Goal: Information Seeking & Learning: Learn about a topic

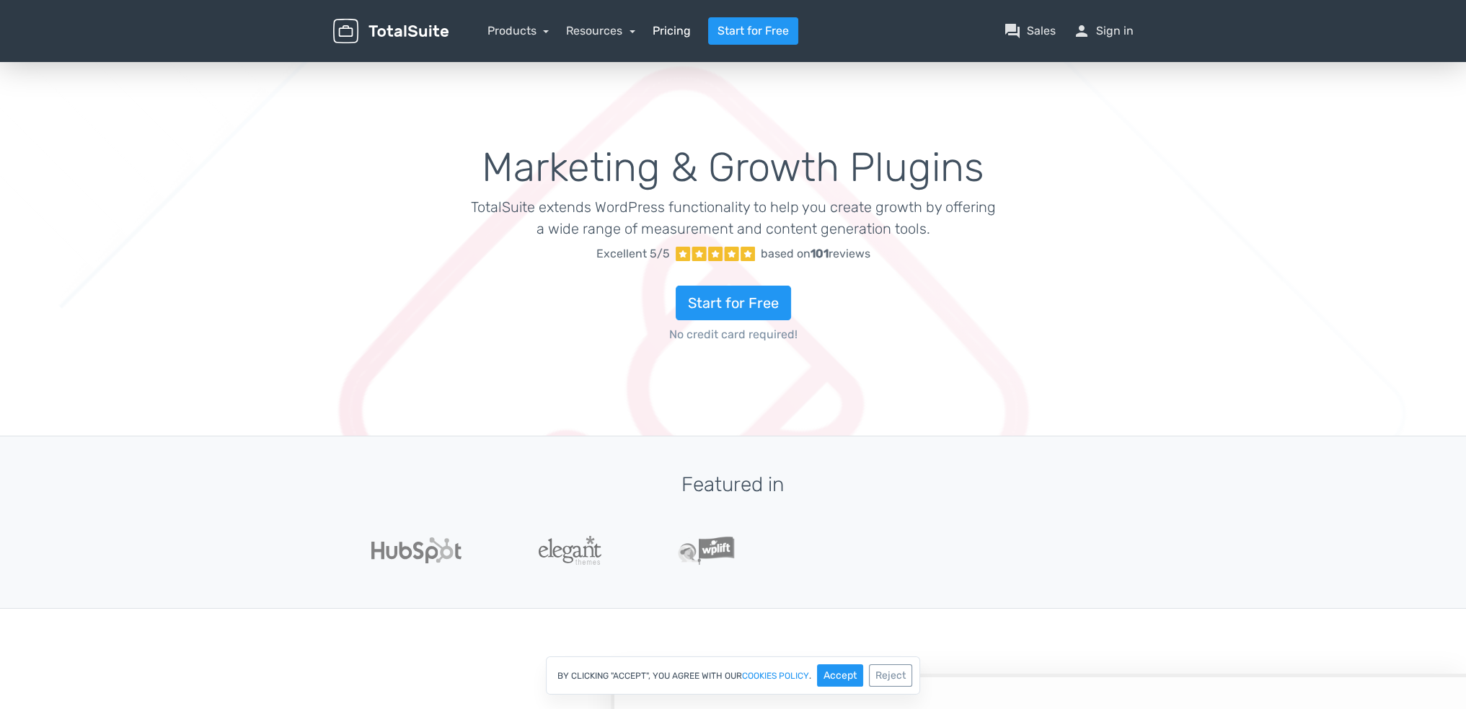
click at [691, 38] on link "Pricing" at bounding box center [671, 30] width 38 height 17
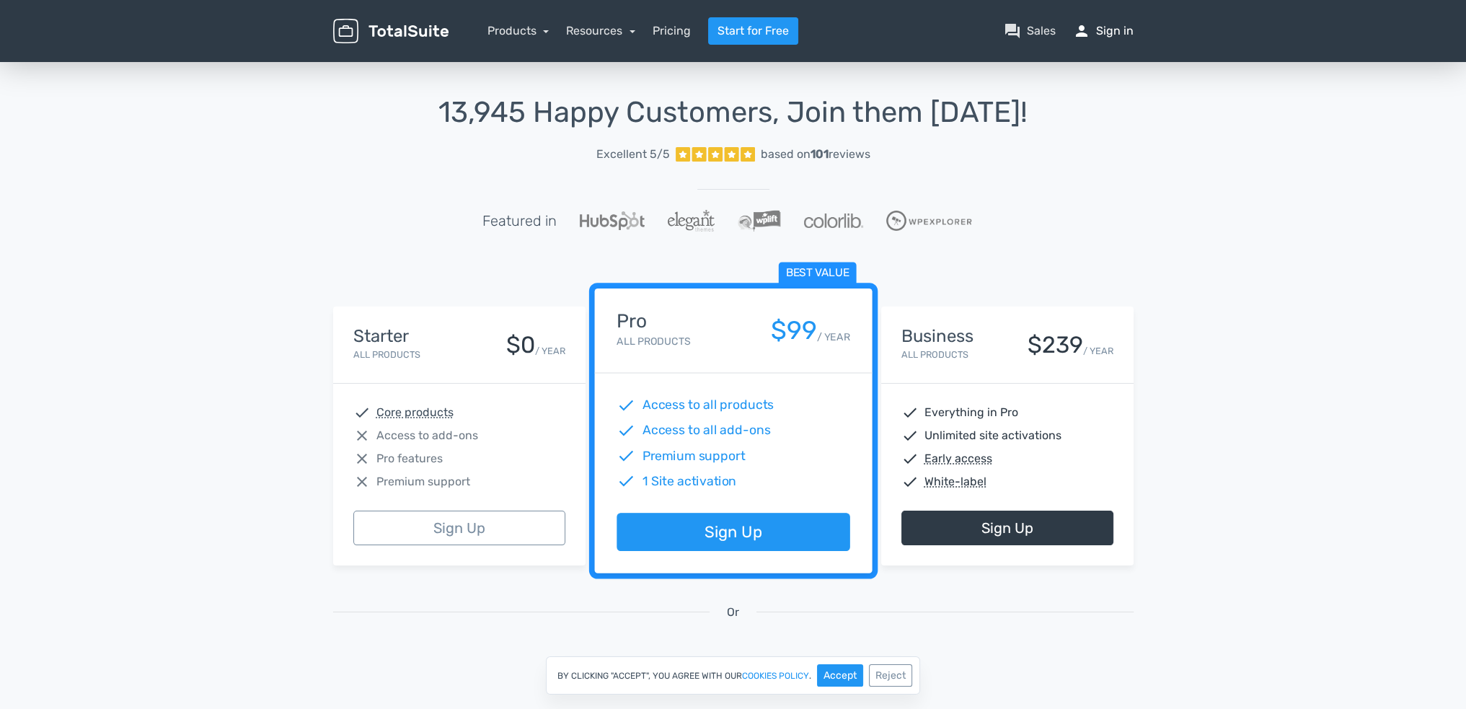
drag, startPoint x: 1085, startPoint y: 40, endPoint x: 1094, endPoint y: 50, distance: 14.3
click at [1085, 40] on link "person Sign in" at bounding box center [1103, 30] width 61 height 17
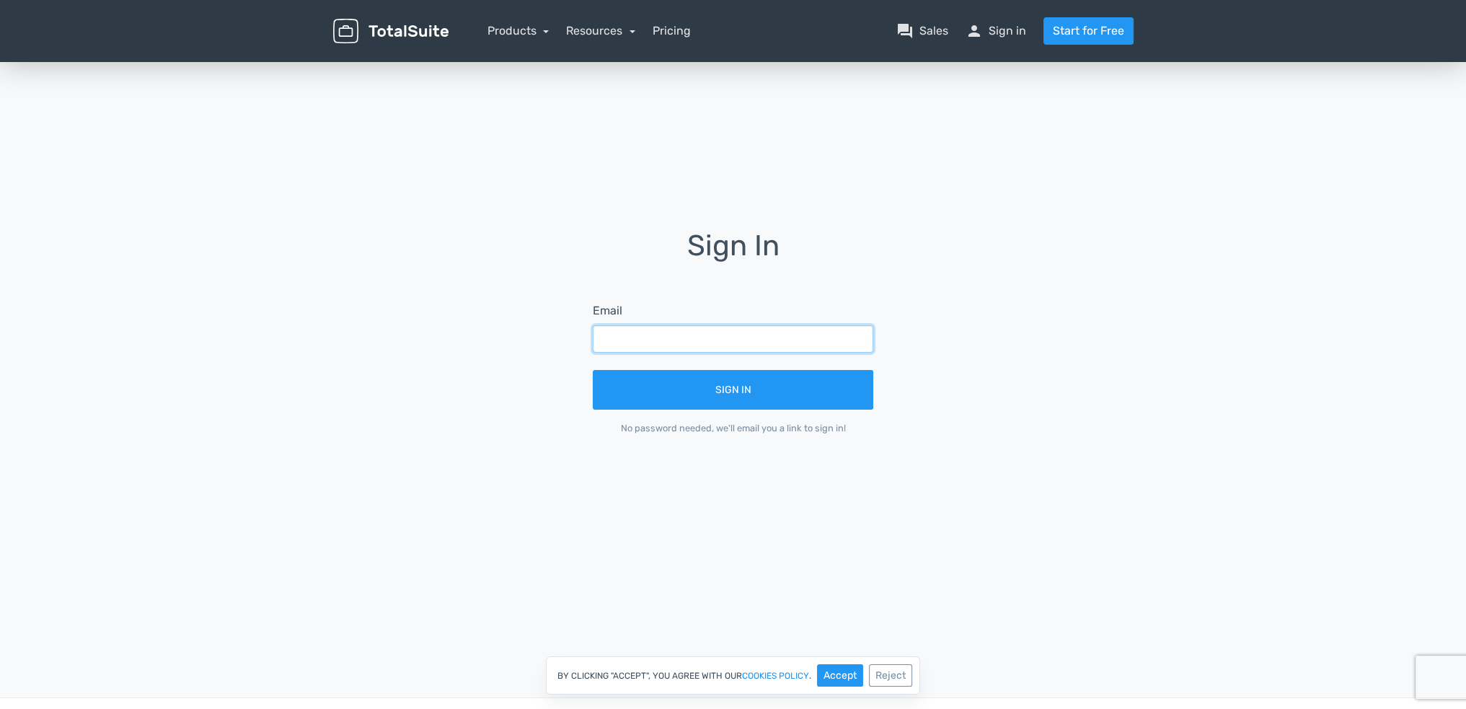
click at [730, 325] on input "text" at bounding box center [733, 338] width 280 height 27
type input "info@micropedia.it"
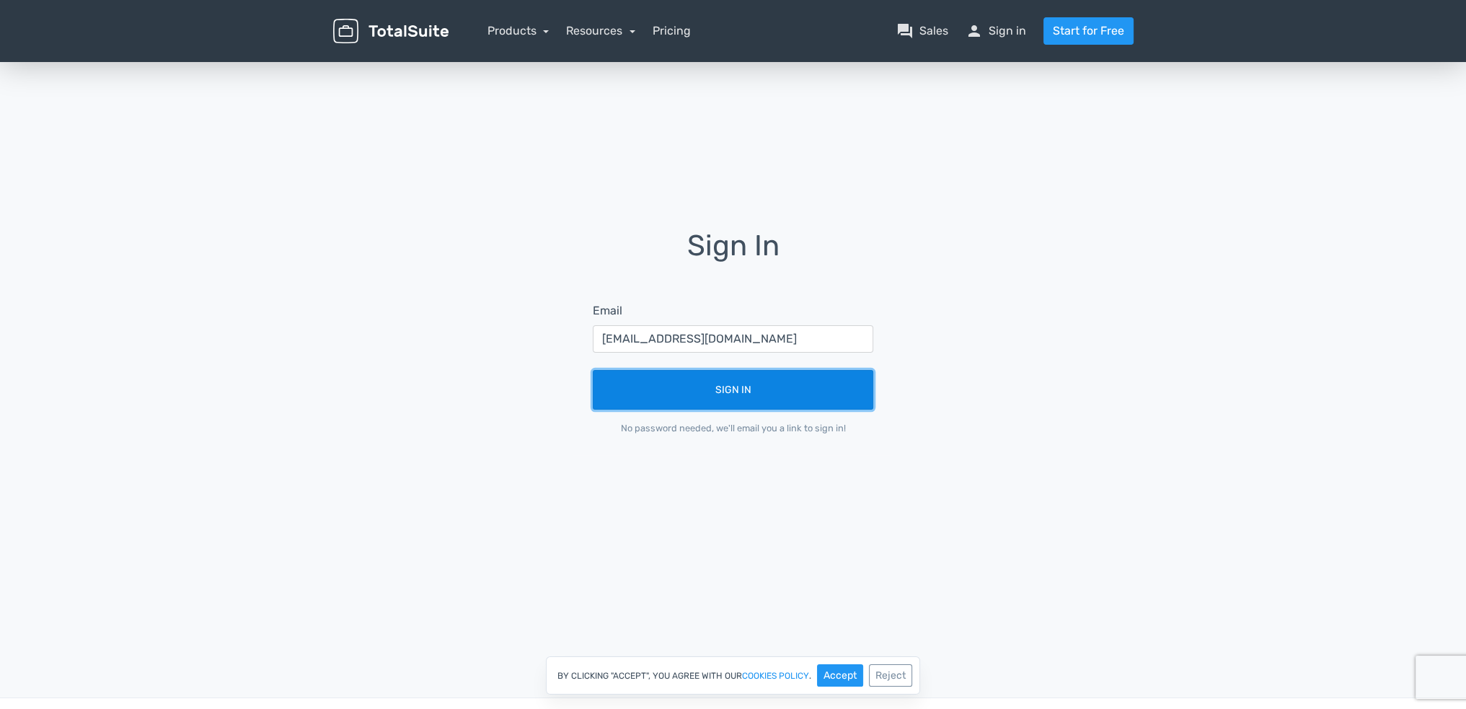
click at [707, 409] on button "Sign In" at bounding box center [733, 390] width 280 height 40
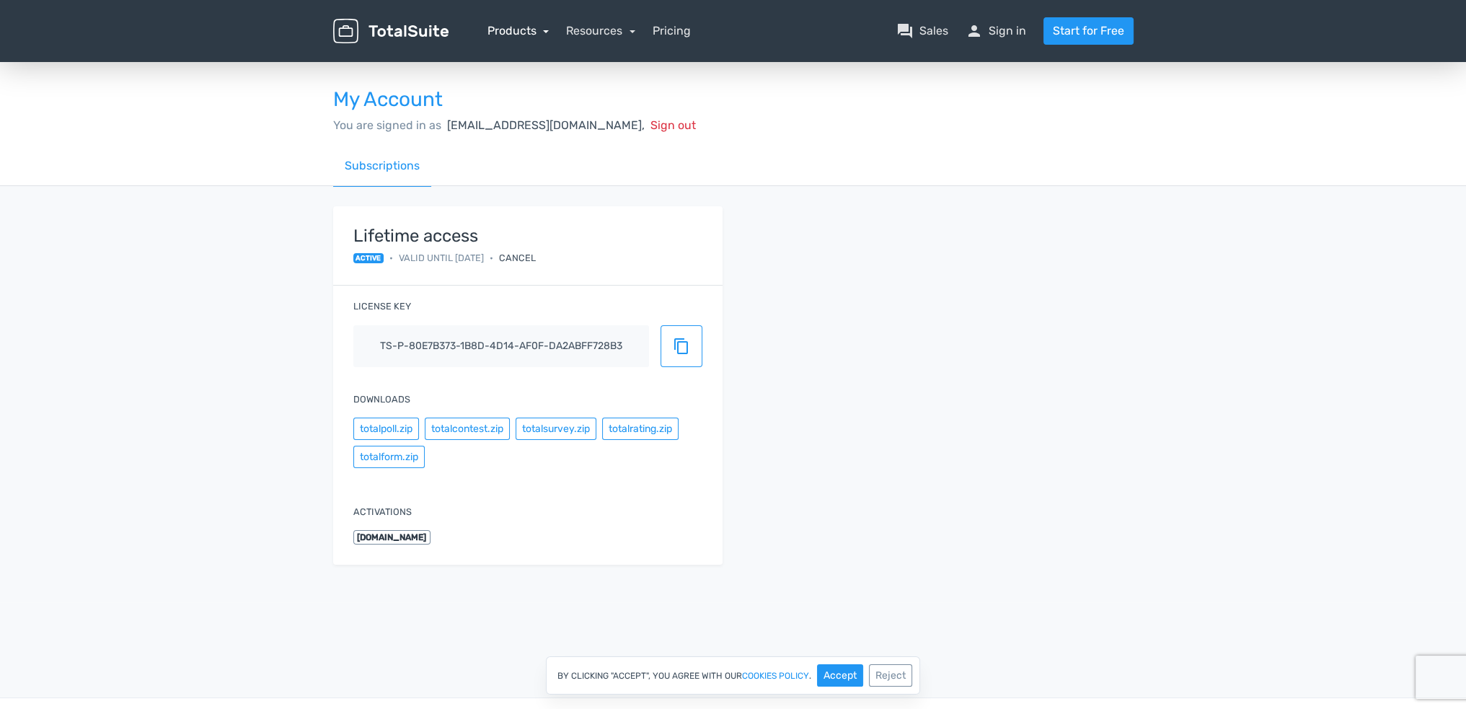
click at [541, 32] on link "Products" at bounding box center [518, 31] width 62 height 14
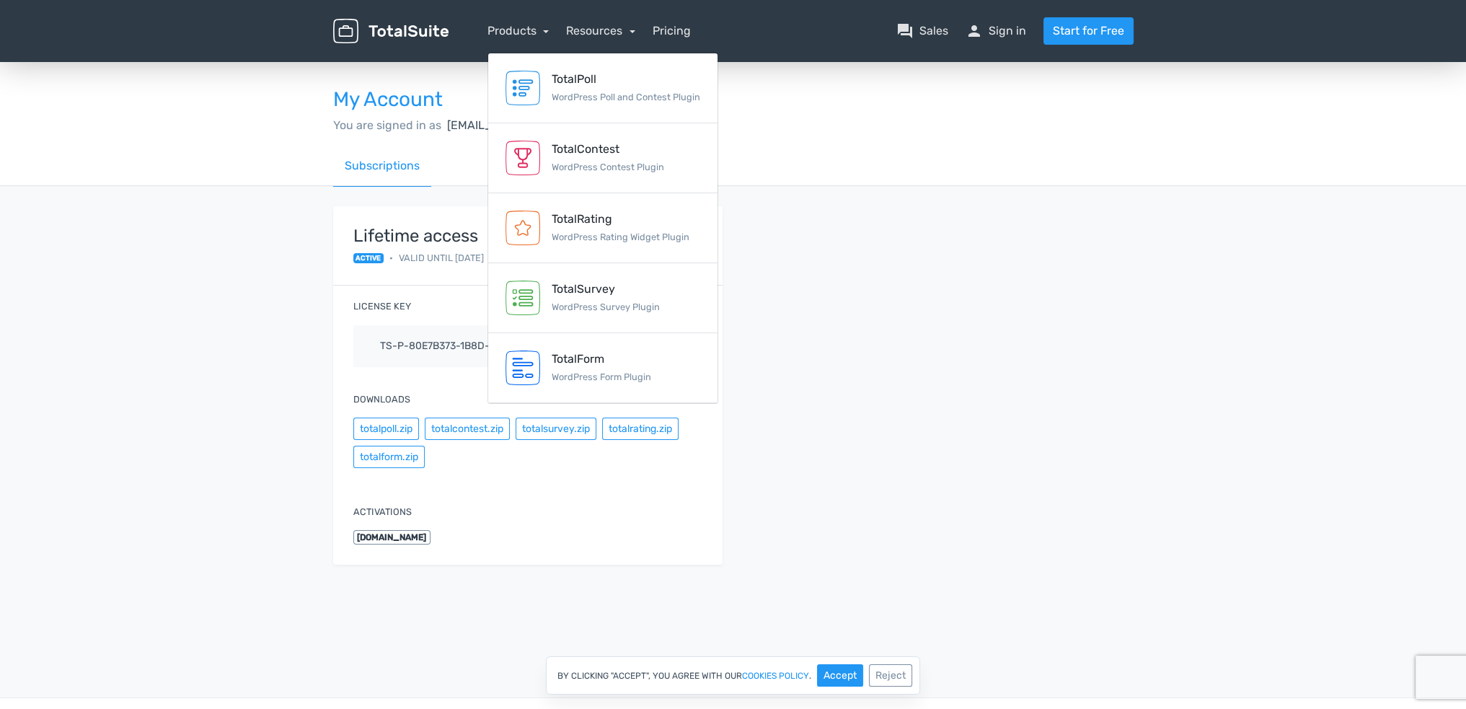
click at [431, 544] on span "www.pozzuolimania.com" at bounding box center [392, 537] width 78 height 14
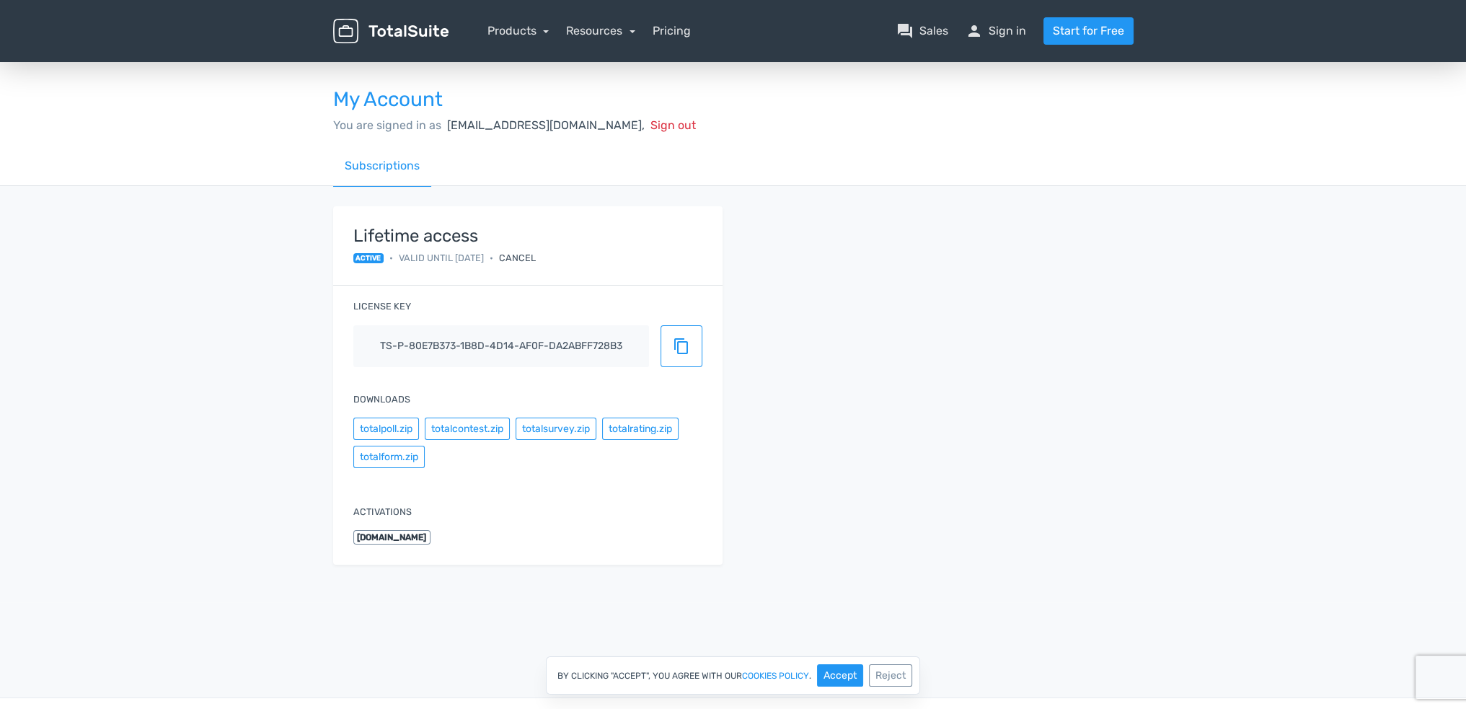
click at [470, 650] on body "menu Products TotalPoll WordPress Poll and Contest Plugin TotalContest article" at bounding box center [733, 354] width 1466 height 709
click at [842, 677] on button "Accept" at bounding box center [840, 675] width 46 height 22
click at [425, 468] on button "totalform.zip" at bounding box center [388, 457] width 71 height 22
click at [513, 37] on link "Products" at bounding box center [518, 31] width 62 height 14
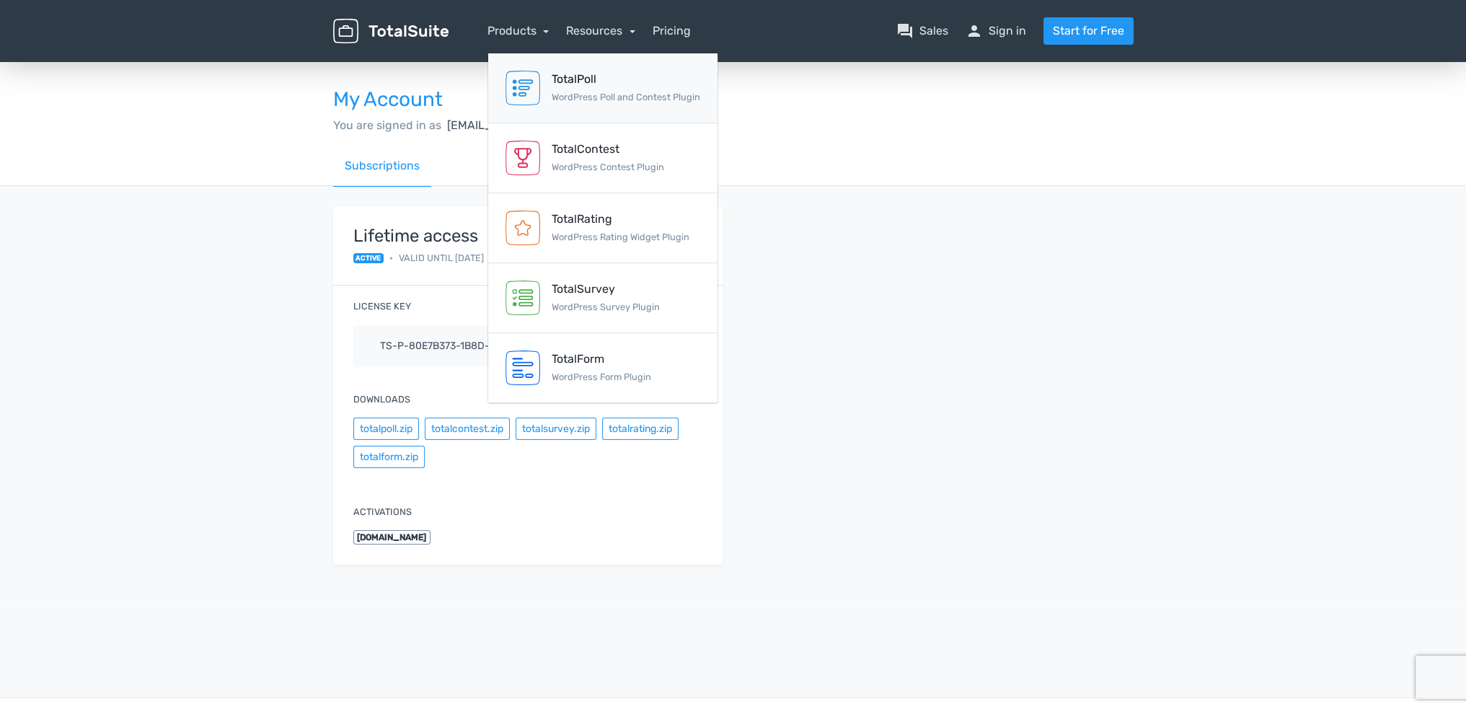
click at [585, 88] on div "TotalPoll" at bounding box center [626, 79] width 149 height 17
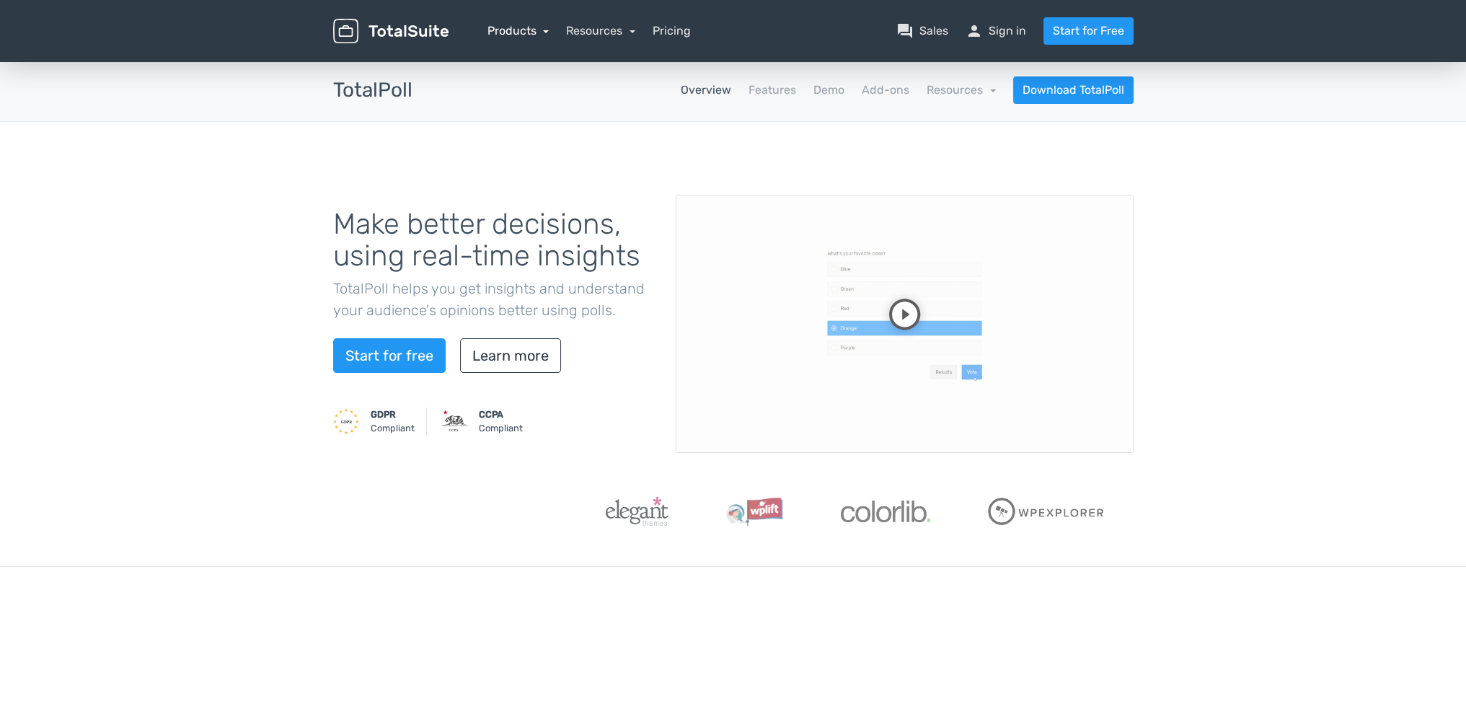
click at [536, 34] on link "Products" at bounding box center [518, 31] width 62 height 14
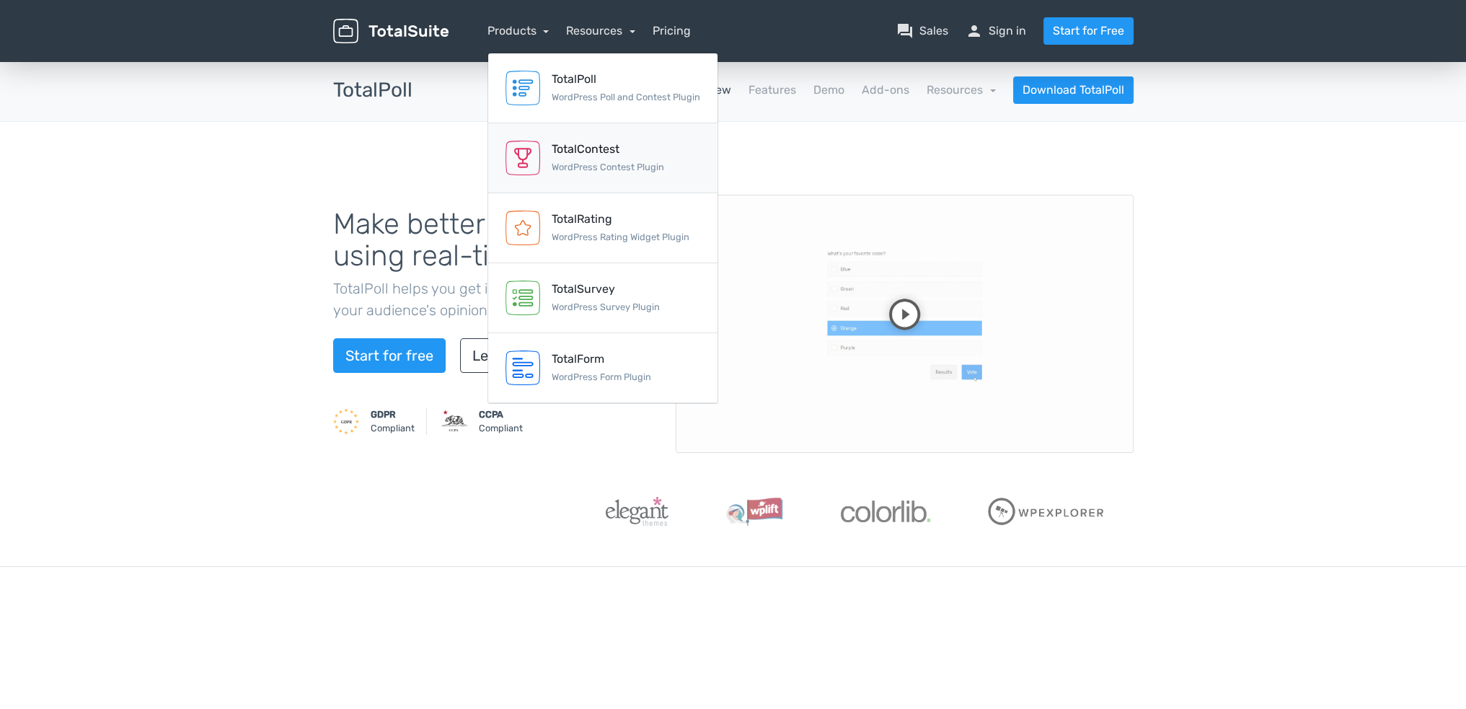
click at [566, 158] on div "TotalContest" at bounding box center [608, 149] width 112 height 17
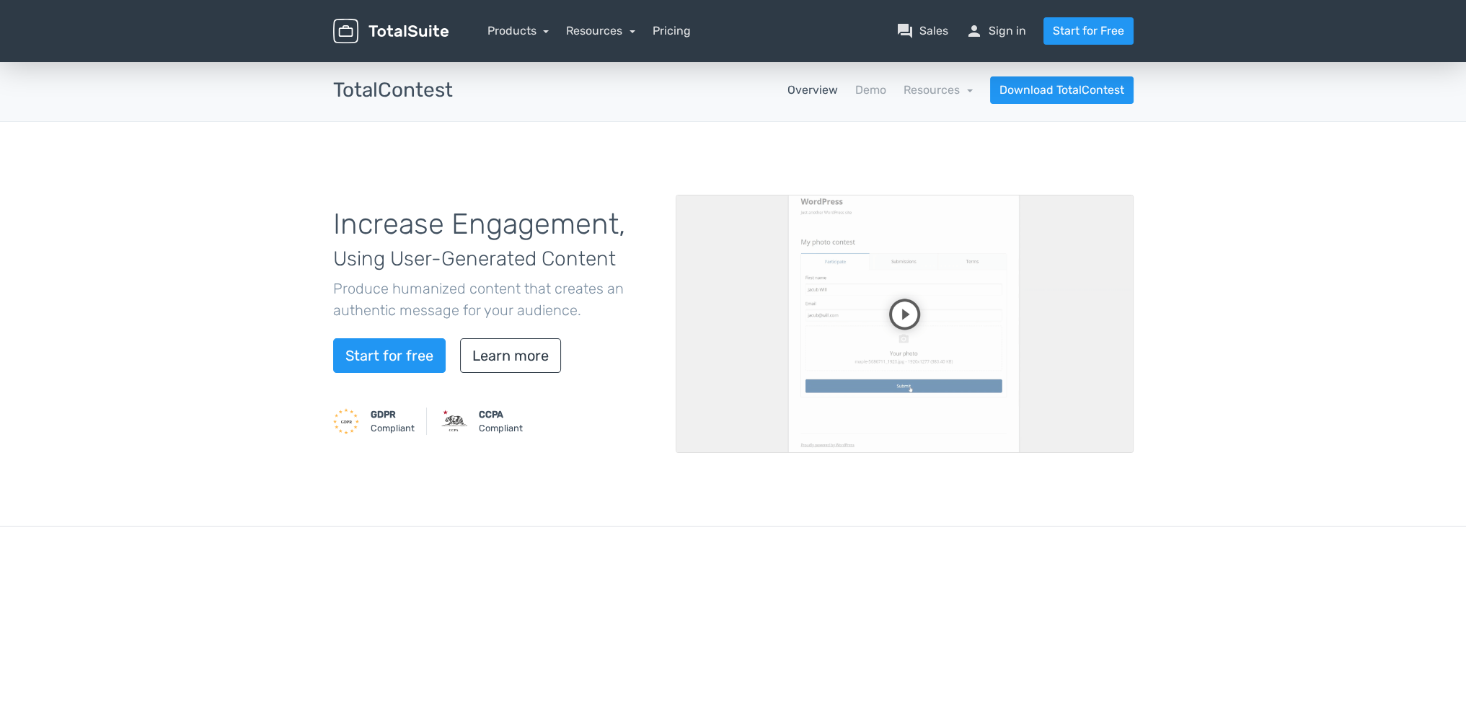
click at [900, 427] on video at bounding box center [905, 324] width 458 height 258
click at [508, 36] on link "Products" at bounding box center [518, 31] width 62 height 14
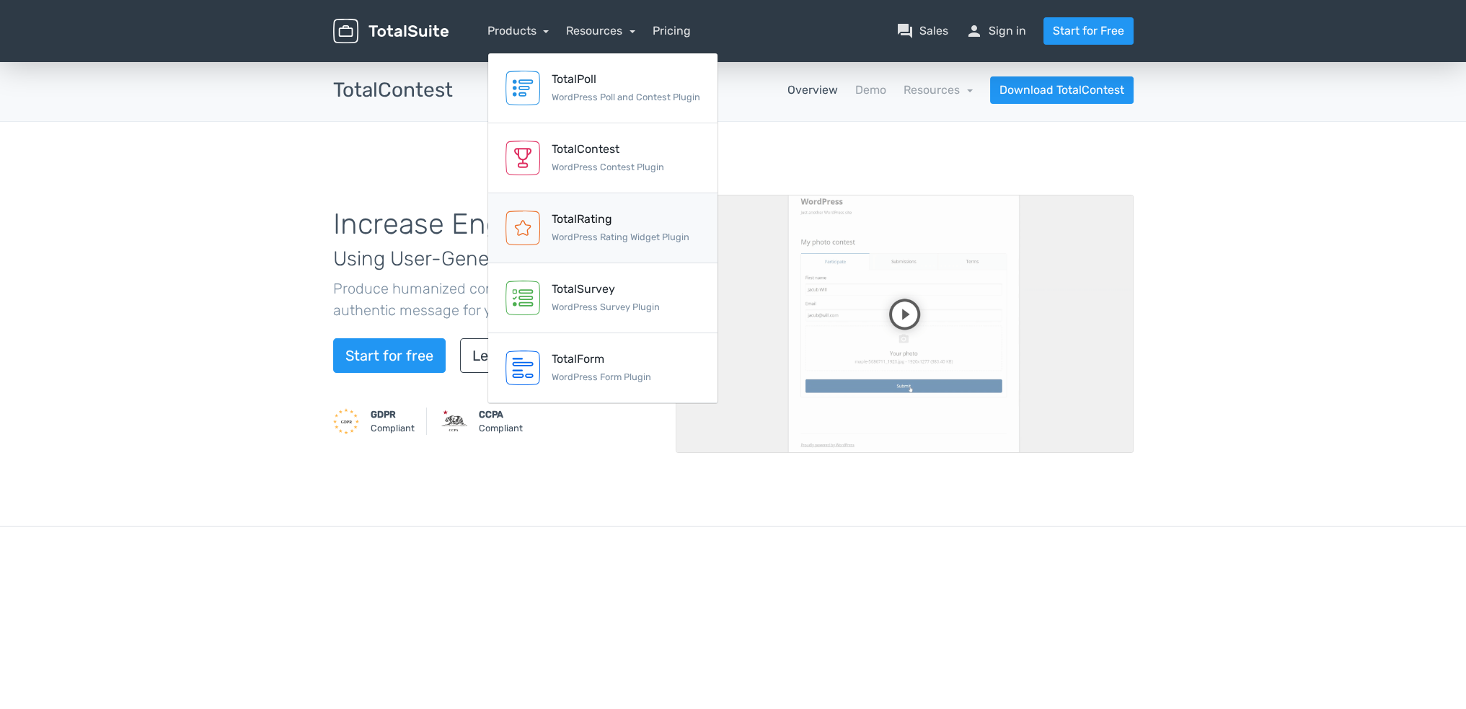
click at [611, 228] on div "TotalRating" at bounding box center [621, 219] width 138 height 17
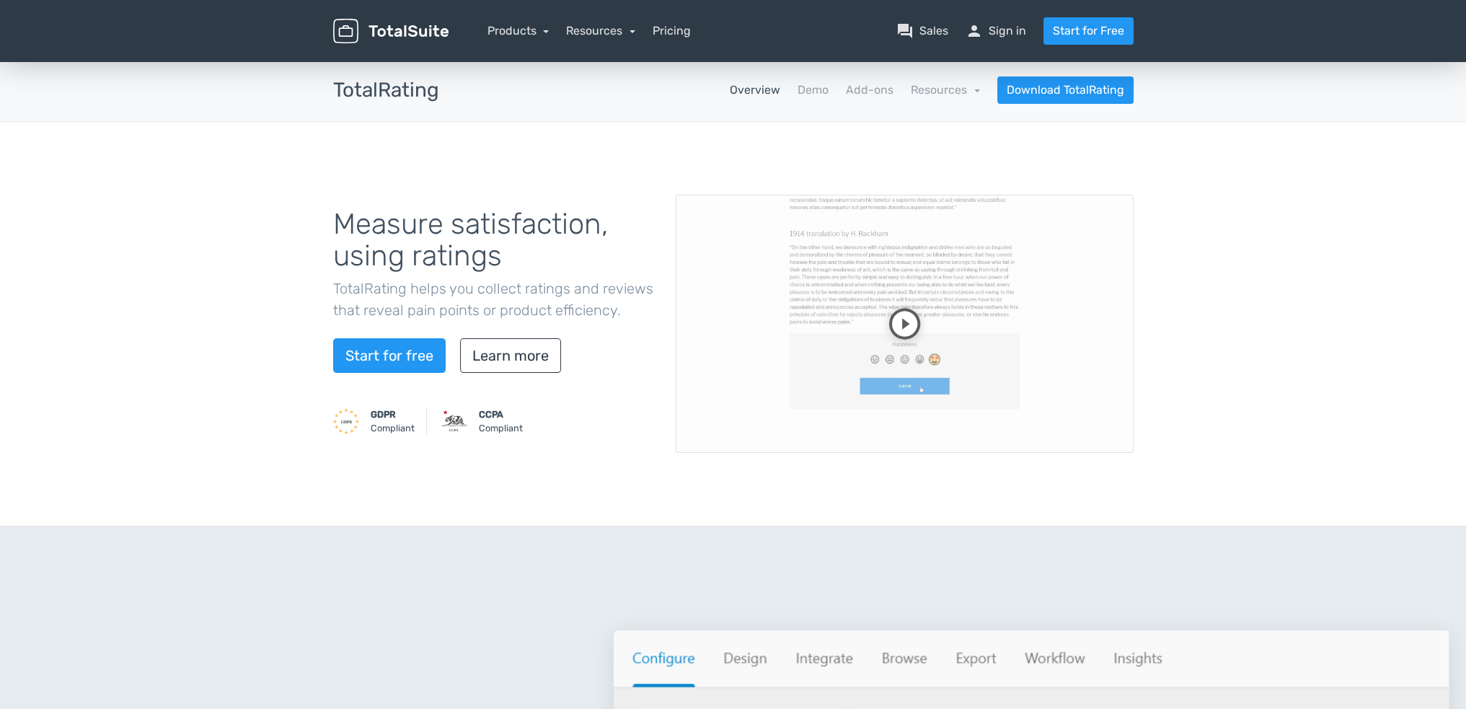
click at [900, 416] on video at bounding box center [905, 324] width 458 height 258
click at [548, 40] on div "Products TotalPoll WordPress Poll and Contest Plugin TotalContest WordPress Con…" at bounding box center [518, 30] width 62 height 17
click at [548, 36] on link "Products" at bounding box center [518, 31] width 62 height 14
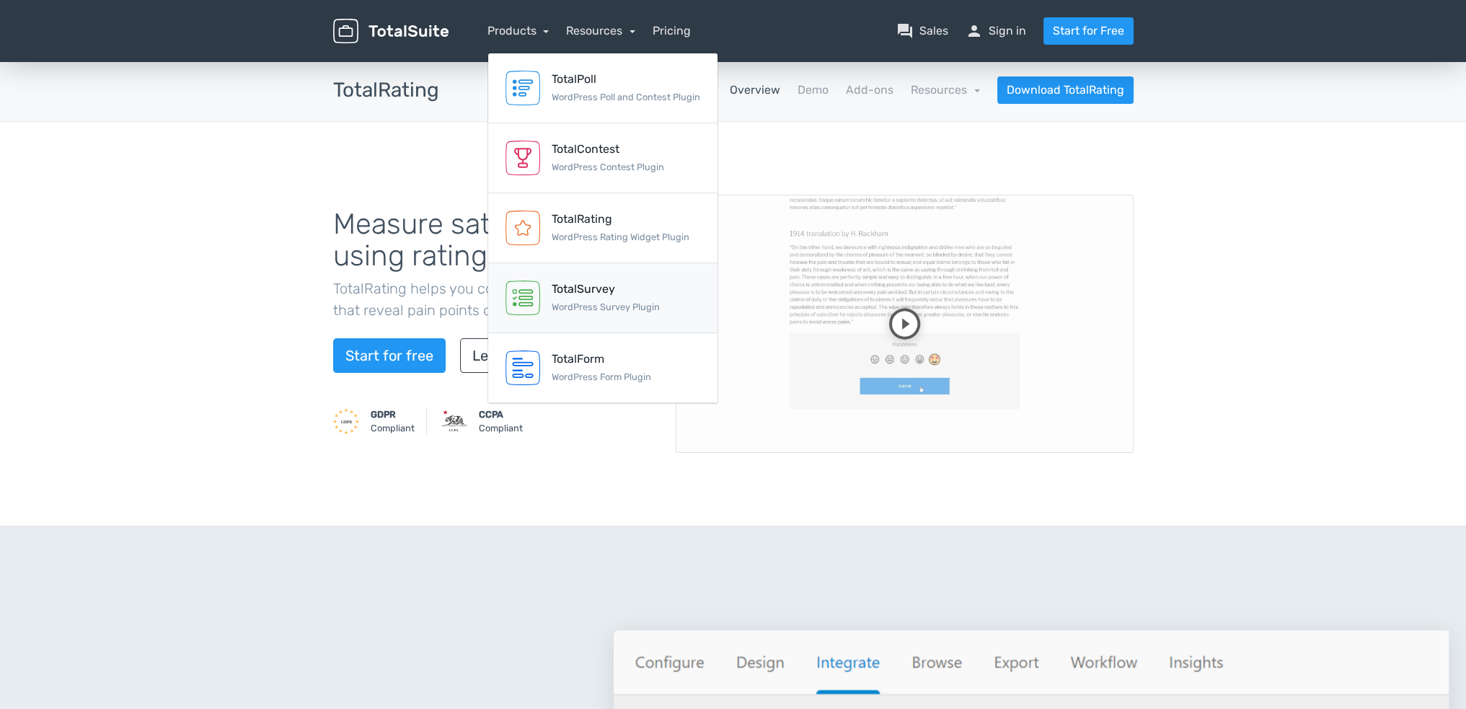
click at [637, 298] on div "TotalSurvey" at bounding box center [606, 288] width 108 height 17
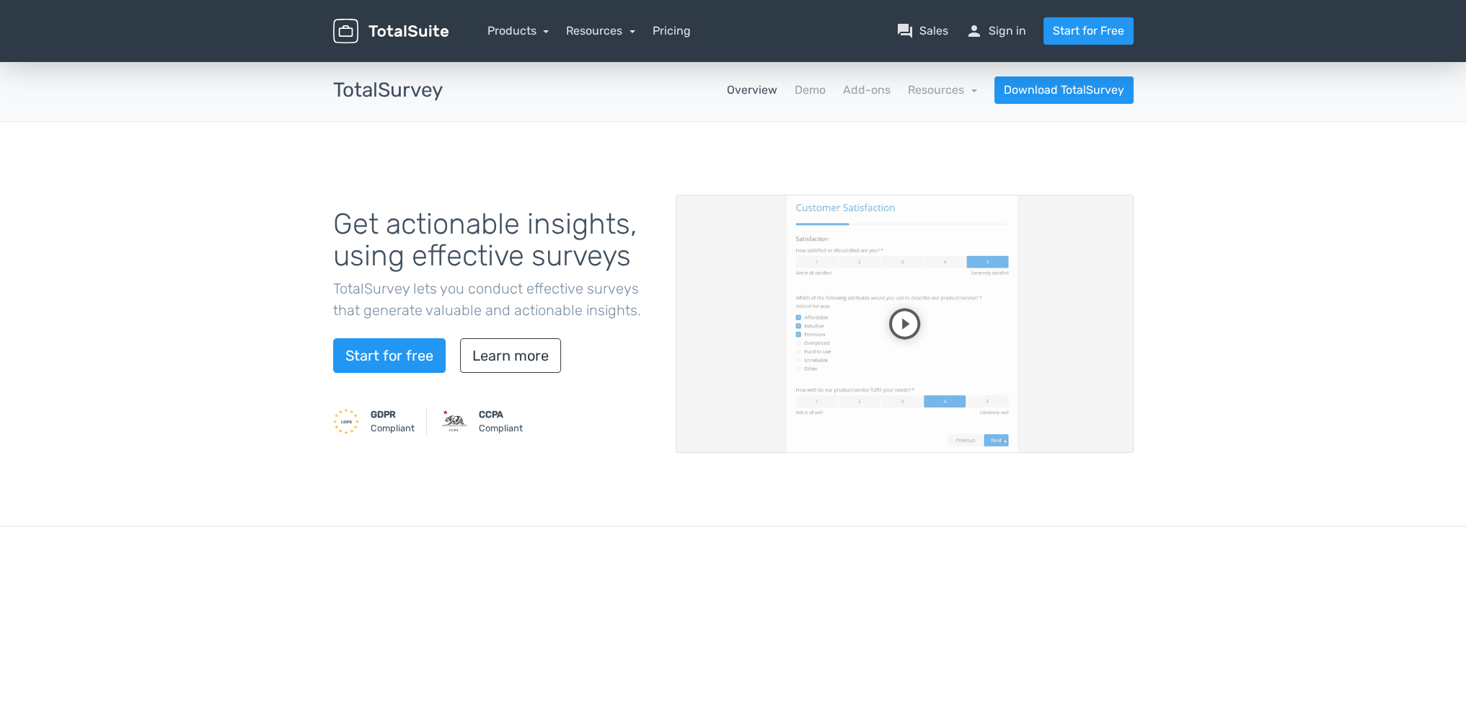
click at [519, 45] on nav "Products TotalPoll WordPress Poll and Contest Plugin TotalContest WordPress Con…" at bounding box center [801, 30] width 685 height 27
click at [521, 37] on link "Products" at bounding box center [518, 31] width 62 height 14
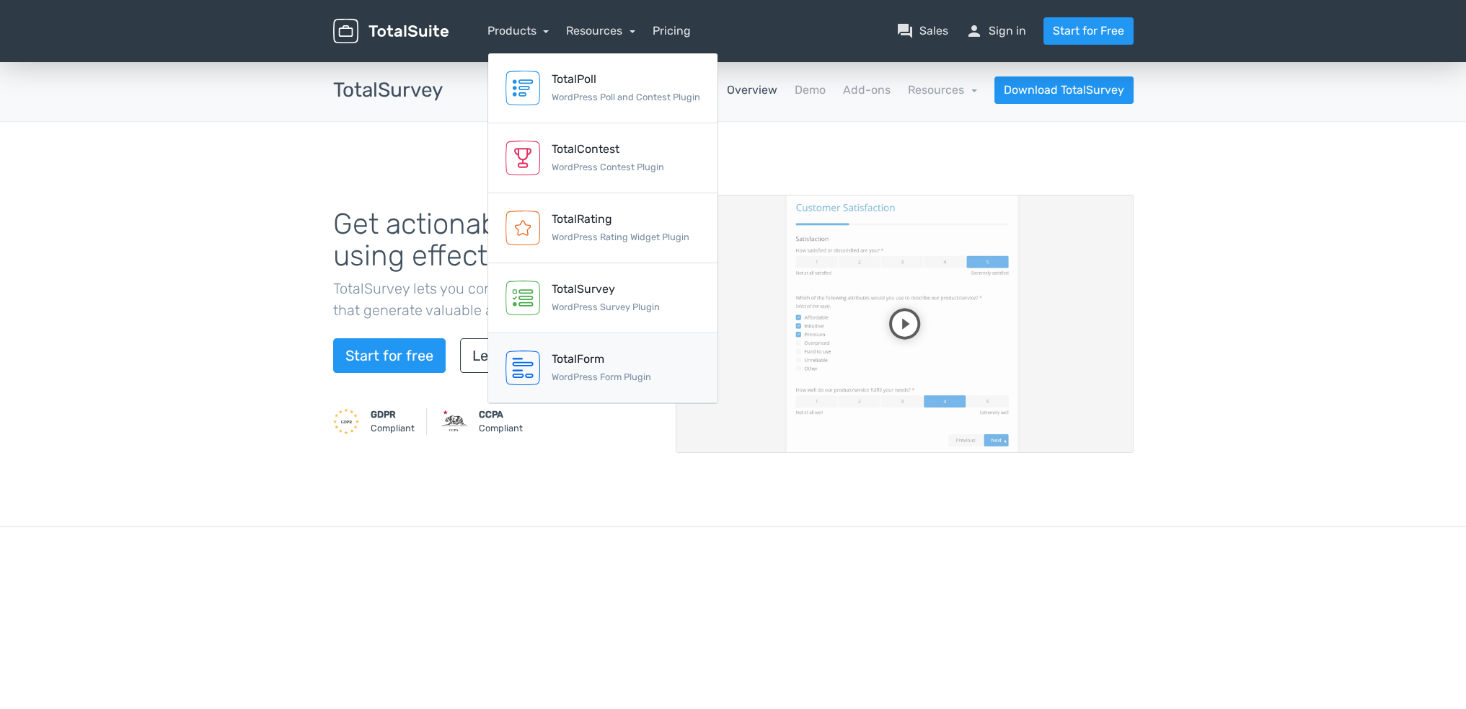
drag, startPoint x: 574, startPoint y: 436, endPoint x: 616, endPoint y: 462, distance: 49.2
click at [575, 368] on div "TotalForm" at bounding box center [601, 358] width 99 height 17
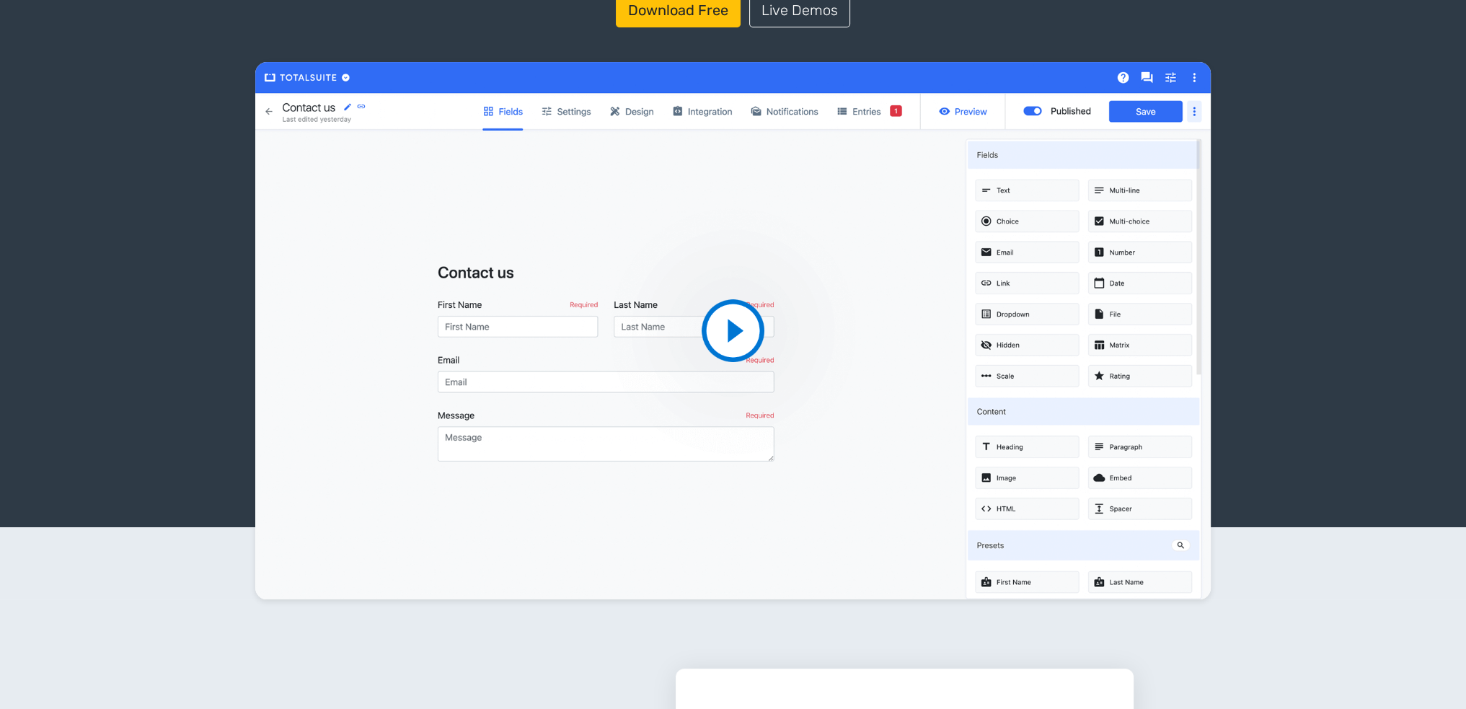
scroll to position [203, 0]
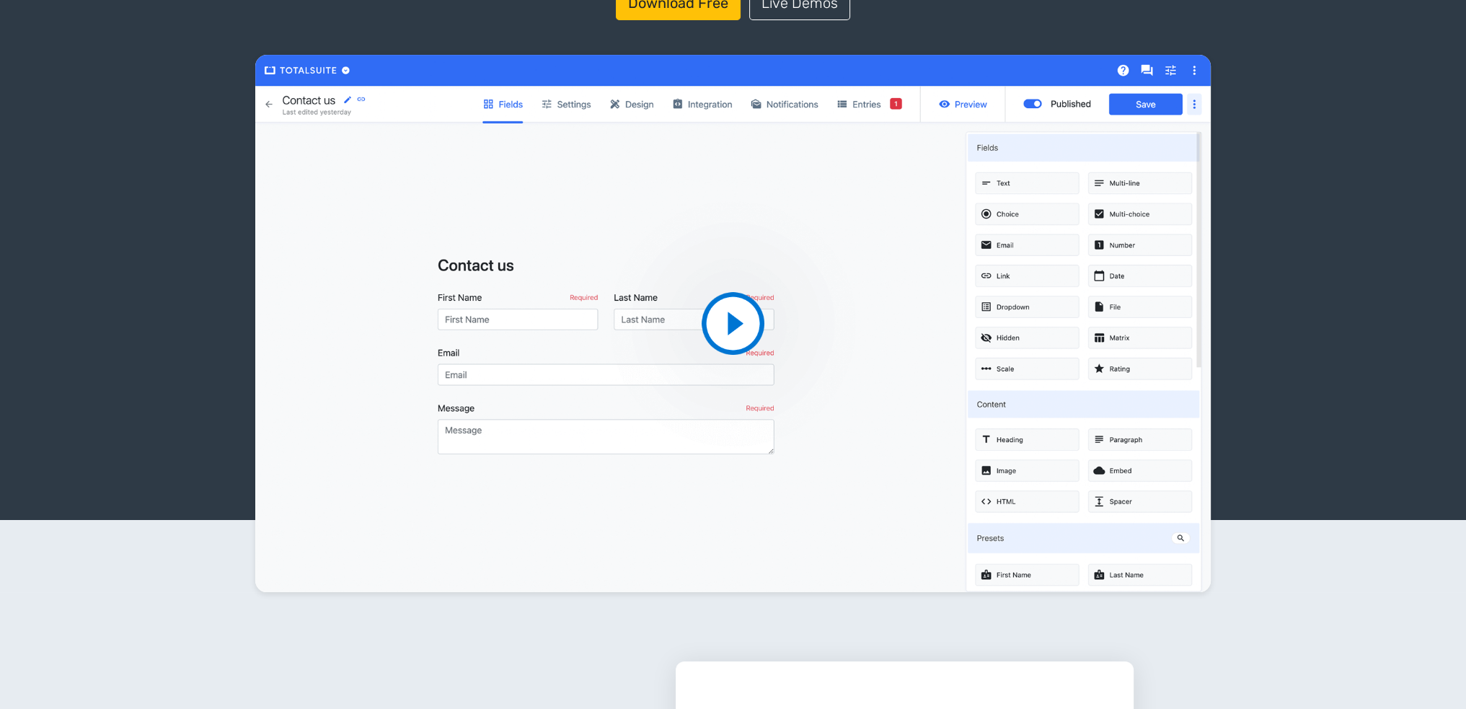
click at [729, 379] on video at bounding box center [732, 323] width 955 height 537
